Goal: Register for event/course

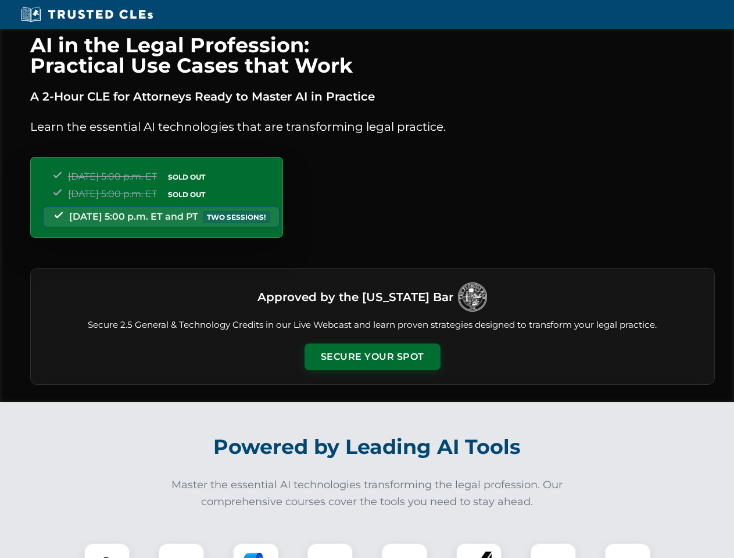
click at [372, 357] on button "Secure Your Spot" at bounding box center [372, 356] width 136 height 27
click at [107, 550] on img at bounding box center [107, 566] width 34 height 34
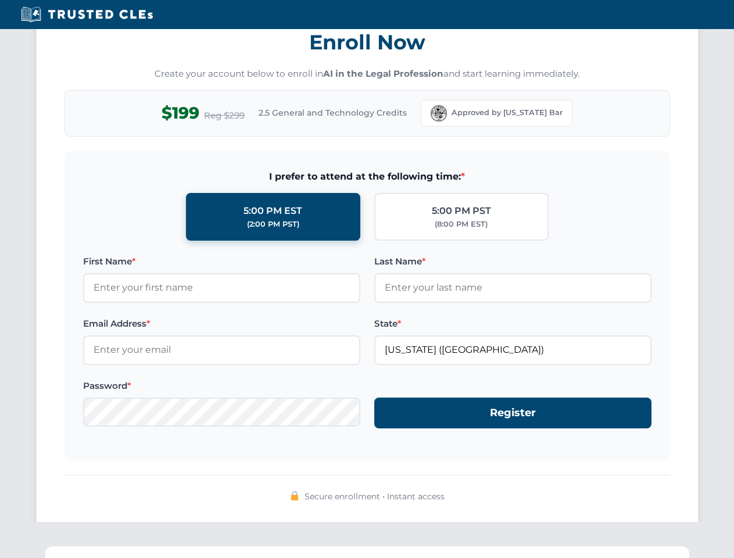
scroll to position [1140, 0]
